Goal: Task Accomplishment & Management: Manage account settings

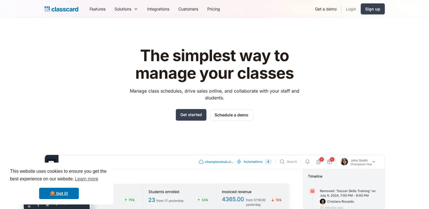
click at [352, 10] on link "Login" at bounding box center [350, 9] width 19 height 13
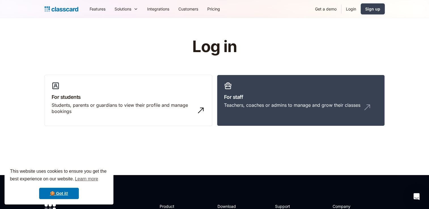
click at [352, 10] on link "Login" at bounding box center [350, 9] width 19 height 13
click at [309, 102] on div "Teachers, coaches or admins to manage and grow their classes" at bounding box center [292, 105] width 136 height 6
